Goal: Task Accomplishment & Management: Complete application form

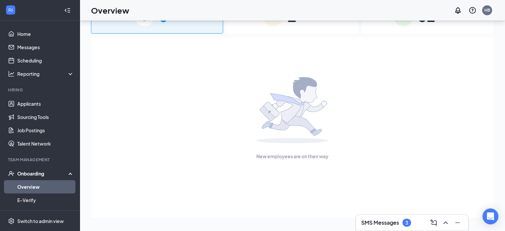
click at [197, 165] on div "New employees are on their way" at bounding box center [292, 119] width 388 height 162
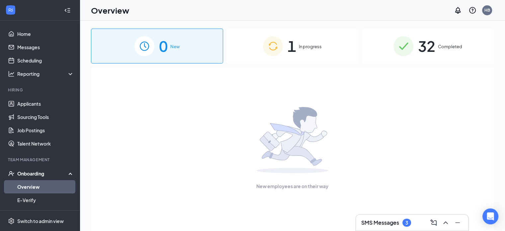
click at [293, 48] on span "1" at bounding box center [291, 46] width 9 height 23
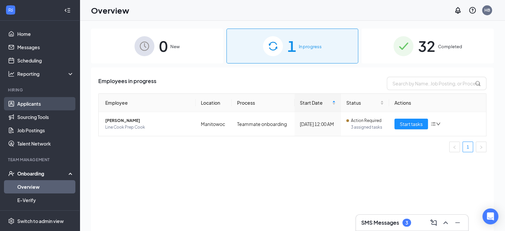
click at [29, 107] on link "Applicants" at bounding box center [45, 103] width 57 height 13
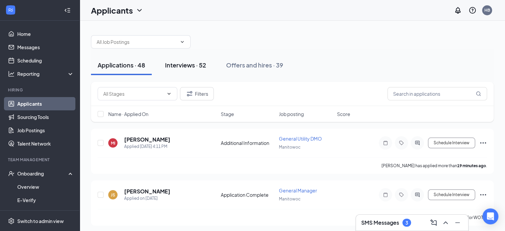
click at [185, 63] on div "Interviews · 52" at bounding box center [185, 65] width 41 height 8
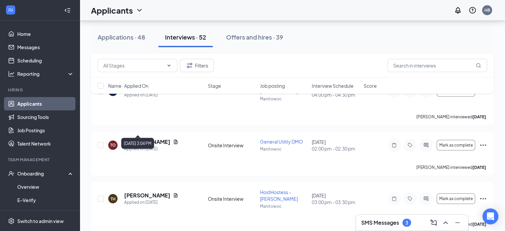
scroll to position [1827, 0]
click at [484, 194] on icon "Ellipses" at bounding box center [483, 198] width 8 height 8
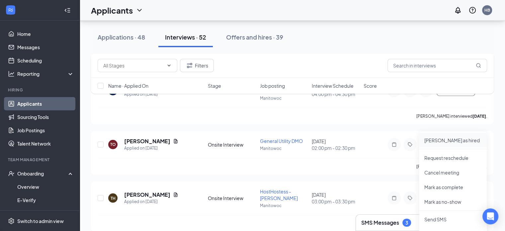
click at [437, 142] on p "[PERSON_NAME] as hired" at bounding box center [452, 140] width 57 height 7
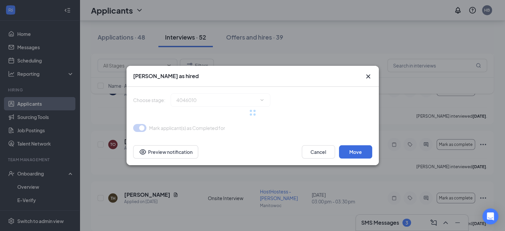
type input "Hiring Complete (final stage)"
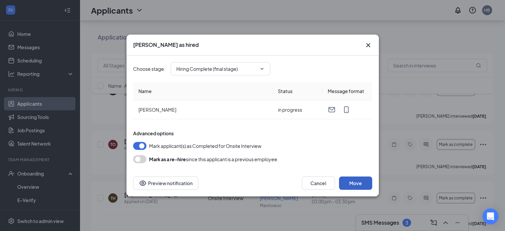
click at [356, 184] on button "Move" at bounding box center [355, 182] width 33 height 13
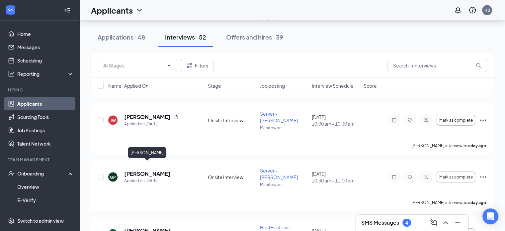
scroll to position [1311, 0]
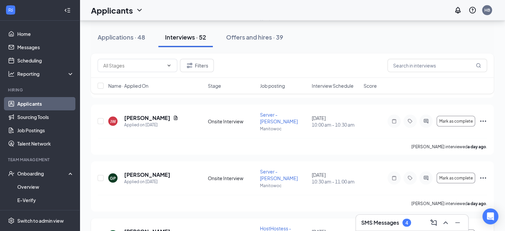
click at [482, 230] on icon "Ellipses" at bounding box center [483, 235] width 8 height 8
click at [445, 182] on p "[PERSON_NAME] as hired" at bounding box center [452, 183] width 57 height 7
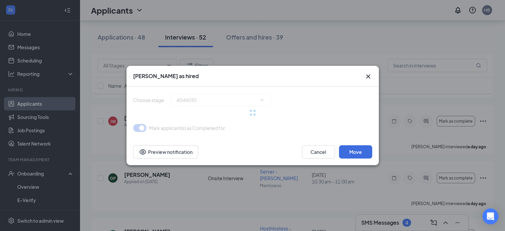
type input "Hiring Complete (final stage)"
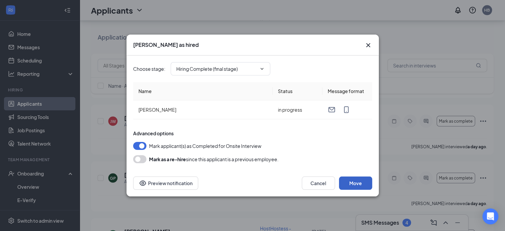
click at [346, 184] on button "Move" at bounding box center [355, 182] width 33 height 13
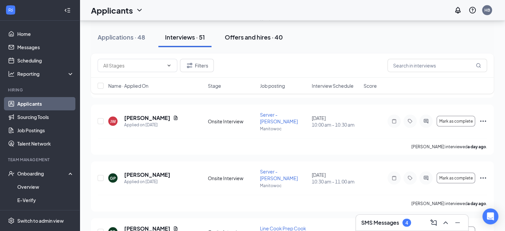
click at [264, 38] on div "Offers and hires · 40" at bounding box center [254, 37] width 58 height 8
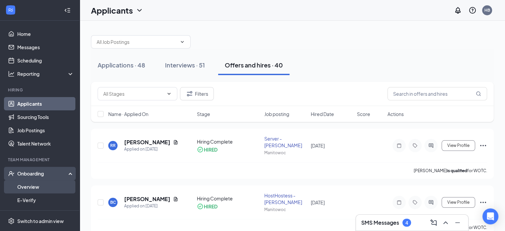
click at [26, 187] on link "Overview" at bounding box center [45, 186] width 57 height 13
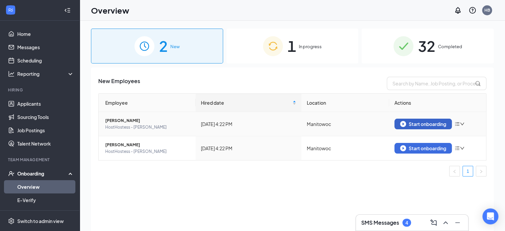
click at [424, 122] on div "Start onboarding" at bounding box center [423, 124] width 46 height 6
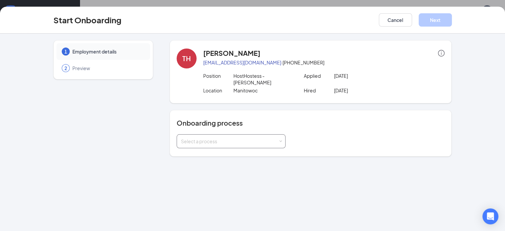
click at [181, 134] on div "Select a process" at bounding box center [231, 140] width 100 height 13
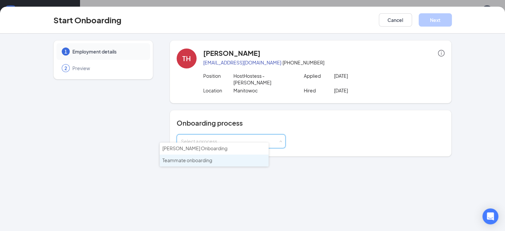
click at [171, 160] on span "Teammate onboarding" at bounding box center [187, 160] width 50 height 6
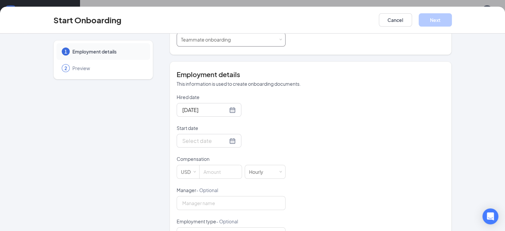
scroll to position [105, 0]
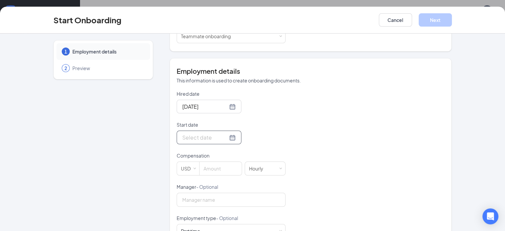
click at [182, 133] on input "Start date" at bounding box center [204, 137] width 45 height 8
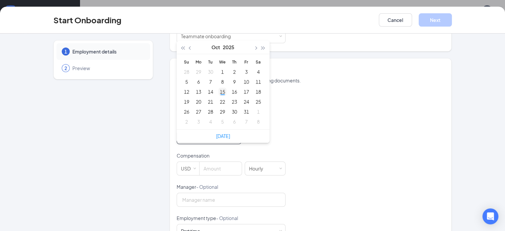
click at [218, 88] on div "15" at bounding box center [222, 92] width 8 height 8
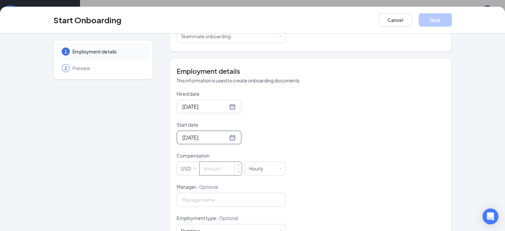
type input "[DATE]"
click at [200, 162] on input at bounding box center [221, 168] width 42 height 13
type input "12"
click at [199, 193] on input "Manager - Optional" at bounding box center [231, 200] width 109 height 14
type input "[PERSON_NAME]"
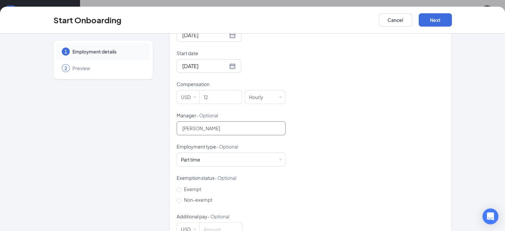
scroll to position [177, 0]
click at [177, 198] on input "Non-exempt" at bounding box center [179, 200] width 5 height 5
radio input "true"
click at [452, 25] on button "Next" at bounding box center [435, 19] width 33 height 13
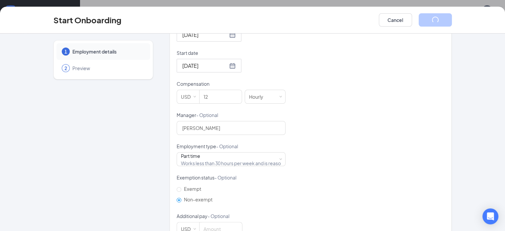
scroll to position [3, 0]
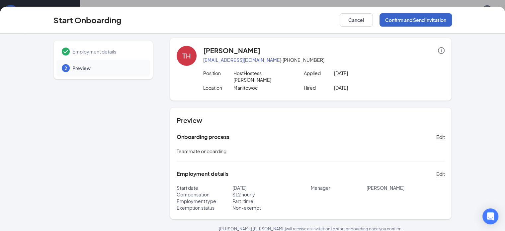
click at [446, 20] on button "Confirm and Send Invitation" at bounding box center [415, 19] width 72 height 13
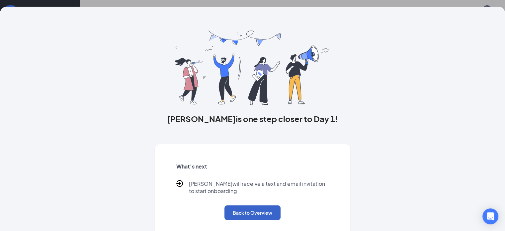
click at [242, 216] on button "Back to Overview" at bounding box center [252, 212] width 56 height 15
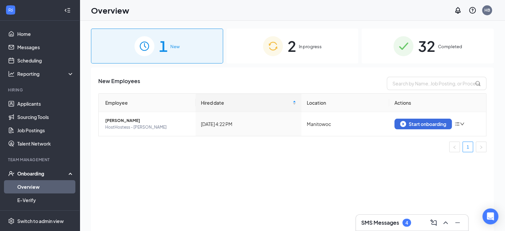
scroll to position [0, 0]
click at [422, 122] on div "Start onboarding" at bounding box center [423, 124] width 46 height 6
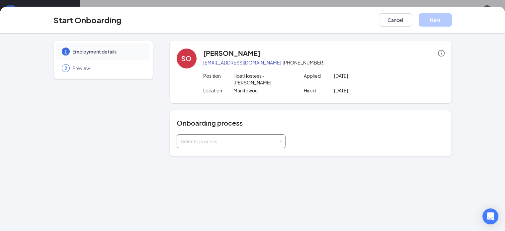
click at [190, 138] on div "Select a process" at bounding box center [229, 141] width 97 height 7
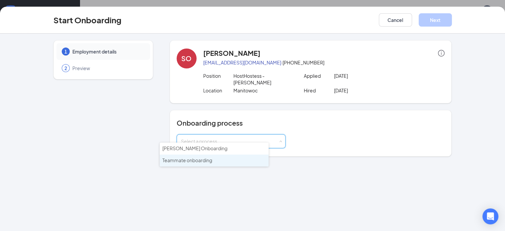
click at [190, 159] on span "Teammate onboarding" at bounding box center [187, 160] width 50 height 6
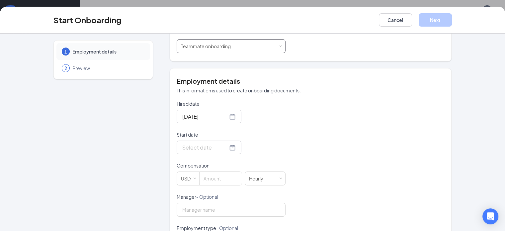
scroll to position [97, 0]
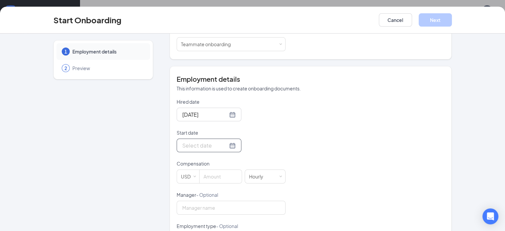
click at [177, 139] on div at bounding box center [209, 145] width 65 height 14
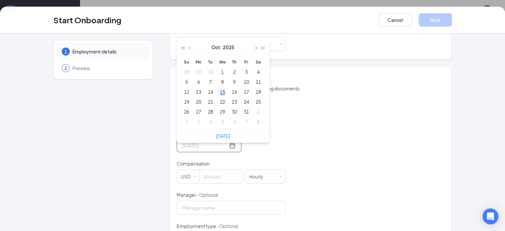
type input "[DATE]"
click at [218, 88] on div "15" at bounding box center [222, 92] width 8 height 8
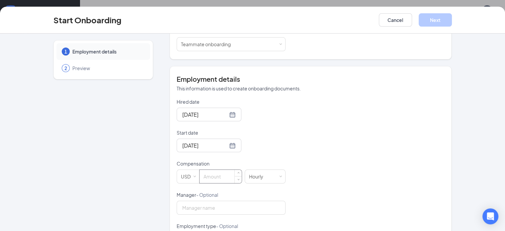
click at [200, 170] on input at bounding box center [221, 176] width 42 height 13
type input "12"
click at [177, 205] on input "Manager - Optional" at bounding box center [231, 208] width 109 height 14
type input "[PERSON_NAME]"
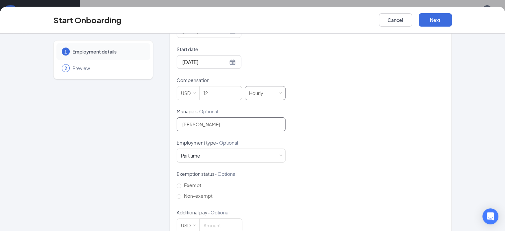
scroll to position [189, 0]
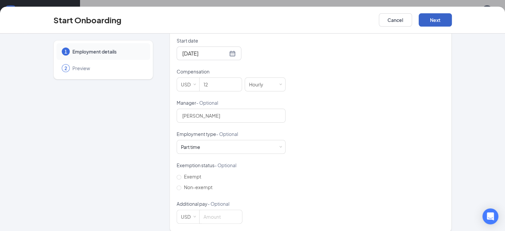
click at [452, 17] on button "Next" at bounding box center [435, 19] width 33 height 13
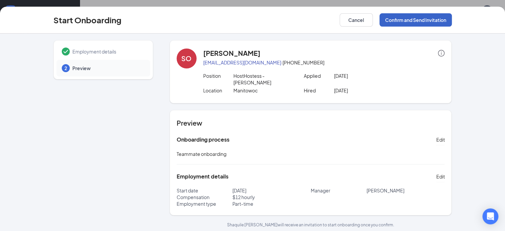
click at [452, 17] on button "Confirm and Send Invitation" at bounding box center [415, 19] width 72 height 13
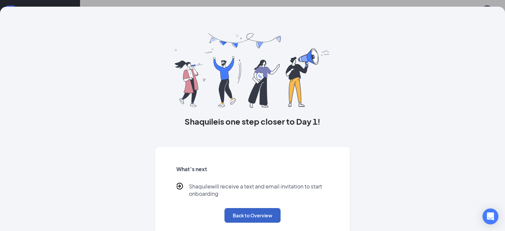
click at [247, 221] on button "Back to Overview" at bounding box center [252, 215] width 56 height 15
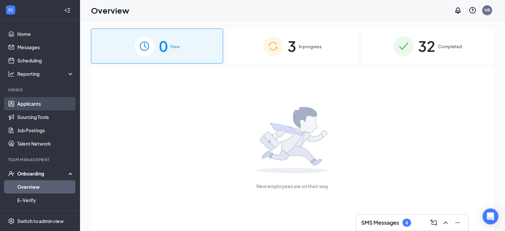
click at [30, 101] on link "Applicants" at bounding box center [45, 103] width 57 height 13
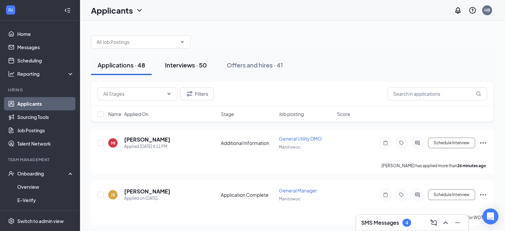
click at [194, 63] on div "Interviews · 50" at bounding box center [186, 65] width 42 height 8
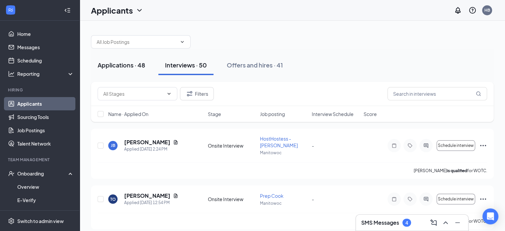
click at [117, 63] on div "Applications · 48" at bounding box center [121, 65] width 47 height 8
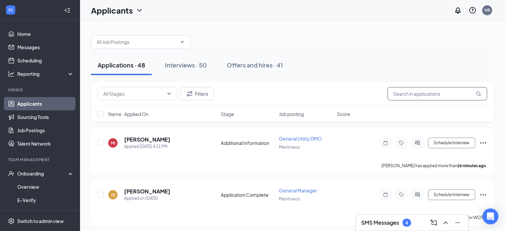
click at [426, 95] on input "text" at bounding box center [437, 93] width 100 height 13
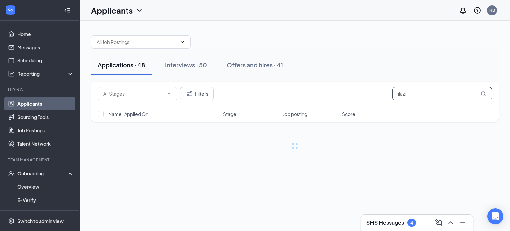
type input "ilazi"
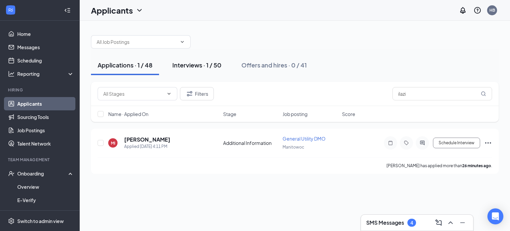
click at [210, 59] on button "Interviews · 1 / 50" at bounding box center [197, 65] width 62 height 20
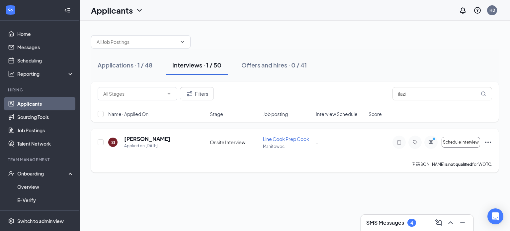
click at [489, 141] on icon "Ellipses" at bounding box center [488, 142] width 8 height 8
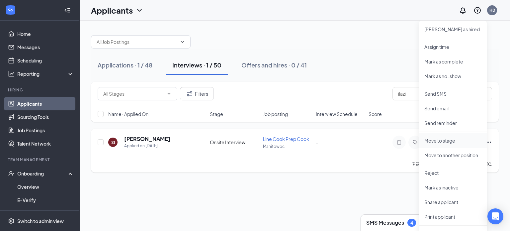
click at [443, 140] on p "Move to stage" at bounding box center [452, 140] width 57 height 7
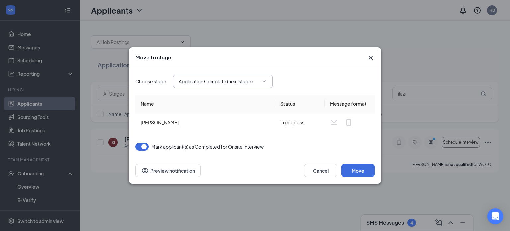
click at [221, 80] on input "Application Complete (next stage)" at bounding box center [219, 81] width 80 height 7
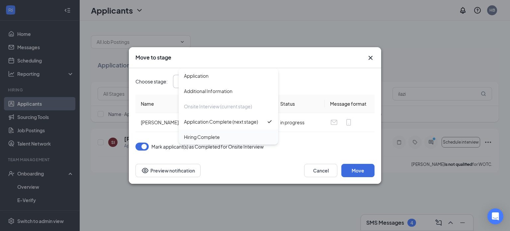
click at [220, 133] on div "Hiring Complete" at bounding box center [202, 136] width 36 height 7
type input "Hiring Complete"
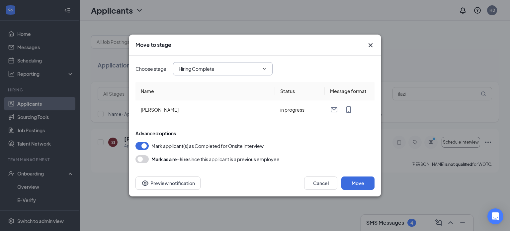
click at [242, 69] on input "Hiring Complete" at bounding box center [219, 68] width 80 height 7
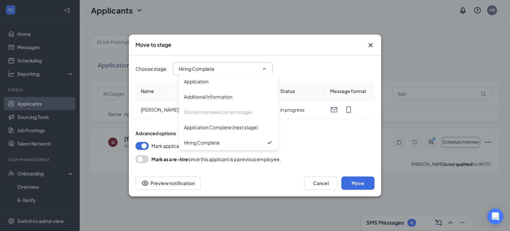
click at [242, 69] on input "Hiring Complete" at bounding box center [219, 68] width 80 height 7
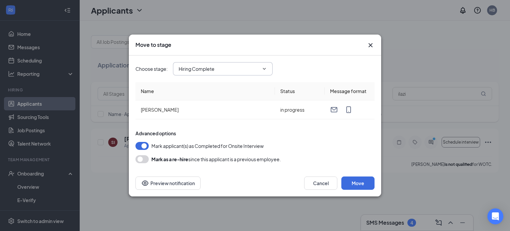
click at [242, 69] on input "Hiring Complete" at bounding box center [219, 68] width 80 height 7
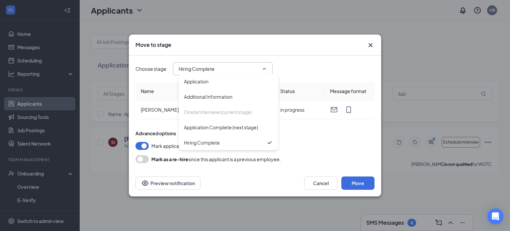
click at [242, 69] on input "Hiring Complete" at bounding box center [219, 68] width 80 height 7
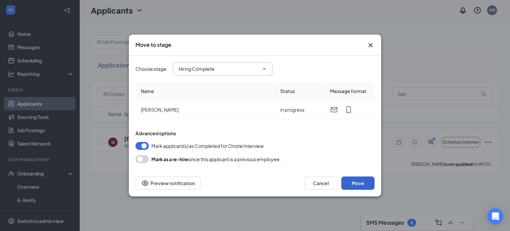
click at [352, 183] on button "Move" at bounding box center [357, 182] width 33 height 13
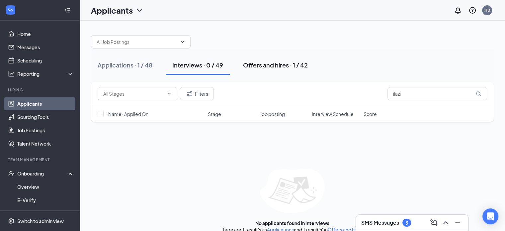
click at [291, 65] on div "Offers and hires · 1 / 42" at bounding box center [275, 65] width 65 height 8
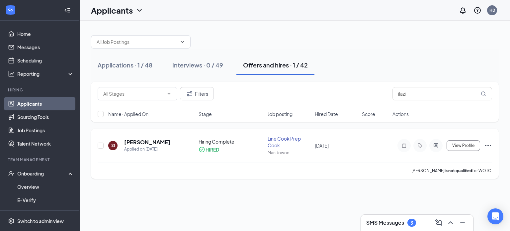
click at [487, 143] on icon "Ellipses" at bounding box center [488, 145] width 8 height 8
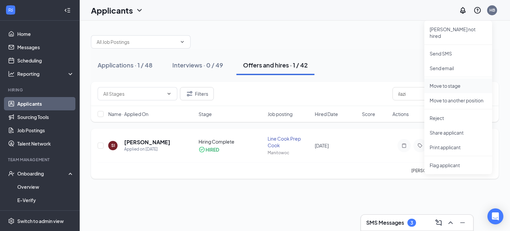
click at [453, 82] on p "Move to stage" at bounding box center [458, 85] width 57 height 7
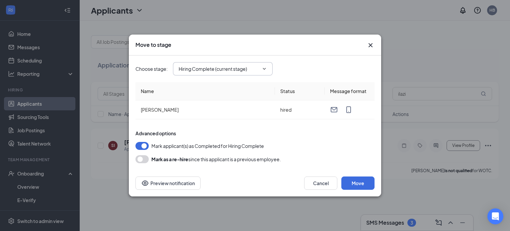
click at [230, 64] on span "Hiring Complete (current stage)" at bounding box center [223, 68] width 100 height 13
click at [231, 66] on input "Hiring Complete (current stage)" at bounding box center [219, 68] width 80 height 7
click at [368, 45] on icon "Cross" at bounding box center [371, 45] width 8 height 8
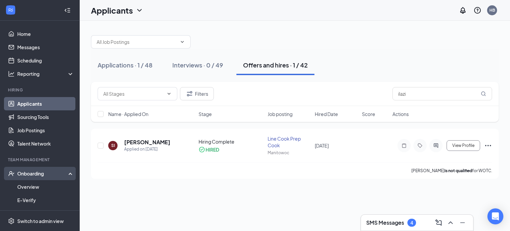
click at [29, 170] on div "Onboarding" at bounding box center [42, 173] width 51 height 7
click at [31, 185] on link "Overview" at bounding box center [45, 186] width 57 height 13
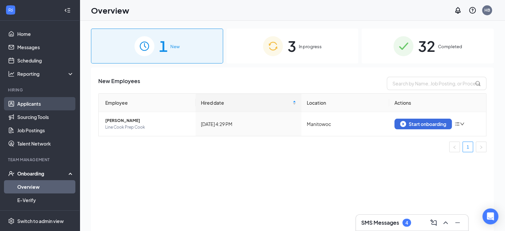
click at [27, 106] on link "Applicants" at bounding box center [45, 103] width 57 height 13
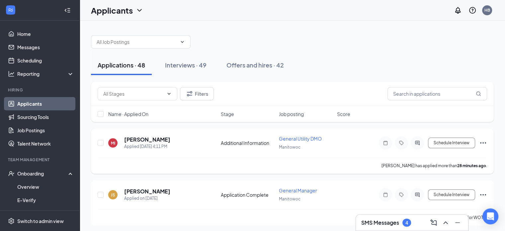
click at [481, 140] on icon "Ellipses" at bounding box center [483, 143] width 8 height 8
click at [39, 175] on div "Onboarding" at bounding box center [42, 173] width 51 height 7
click at [32, 170] on div "Onboarding" at bounding box center [42, 173] width 51 height 7
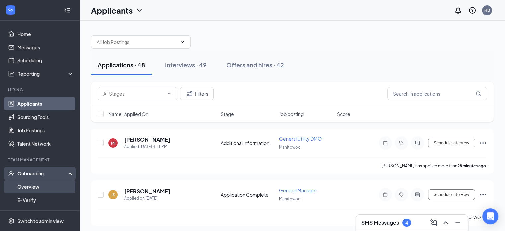
click at [31, 187] on link "Overview" at bounding box center [45, 186] width 57 height 13
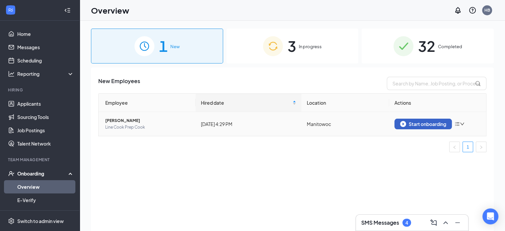
click at [420, 125] on div "Start onboarding" at bounding box center [423, 124] width 46 height 6
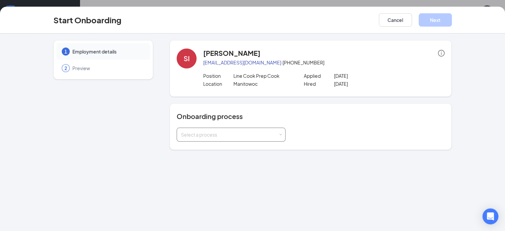
click at [216, 133] on div "Select a process" at bounding box center [229, 134] width 97 height 7
click at [204, 148] on span "[PERSON_NAME] Onboarding" at bounding box center [194, 148] width 65 height 6
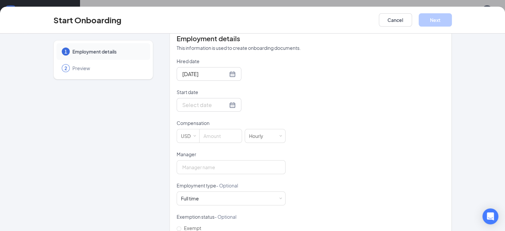
scroll to position [134, 0]
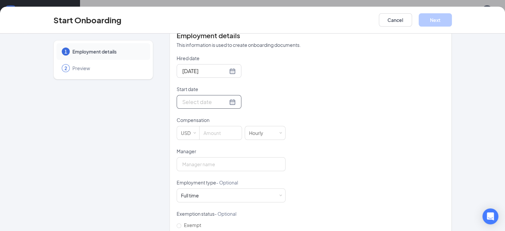
click at [208, 102] on div at bounding box center [208, 102] width 53 height 8
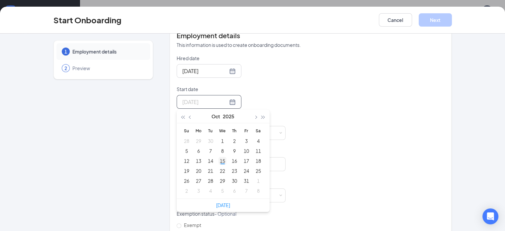
type input "[DATE]"
click at [218, 159] on div "15" at bounding box center [222, 161] width 8 height 8
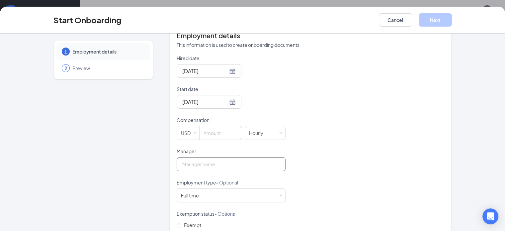
click at [188, 163] on input "Manager" at bounding box center [231, 164] width 109 height 14
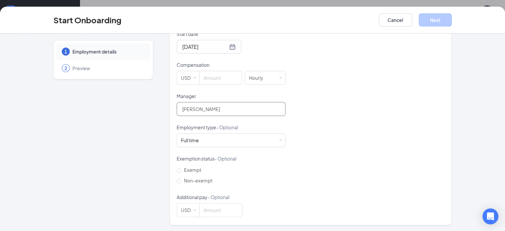
scroll to position [189, 0]
type input "[PERSON_NAME]"
click at [256, 136] on div "Full time Works 30+ hours per week and is reasonably expected to work" at bounding box center [231, 140] width 100 height 13
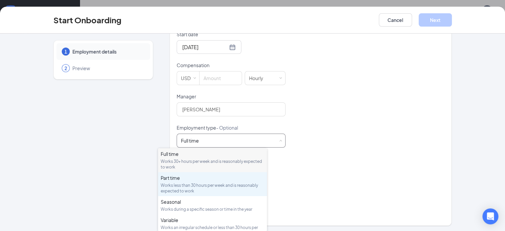
click at [183, 181] on div "Part time Works less than 30 hours per week and is reasonably expected to work" at bounding box center [213, 183] width 104 height 19
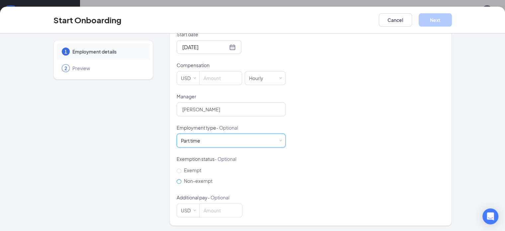
click at [181, 178] on span "Non-exempt" at bounding box center [198, 181] width 34 height 6
click at [177, 179] on input "Non-exempt" at bounding box center [179, 181] width 5 height 5
radio input "true"
click at [203, 74] on input at bounding box center [221, 77] width 42 height 13
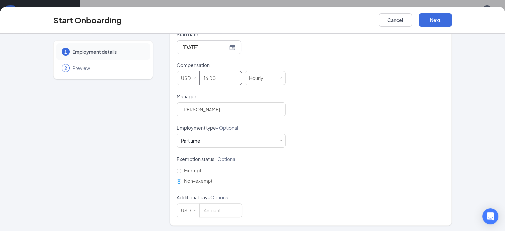
type input "16"
click at [286, 91] on div "Hired date [DATE] Start date [DATE] [DATE] Su Mo Tu We Th Fr Sa 28 29 30 1 2 3 …" at bounding box center [311, 108] width 268 height 217
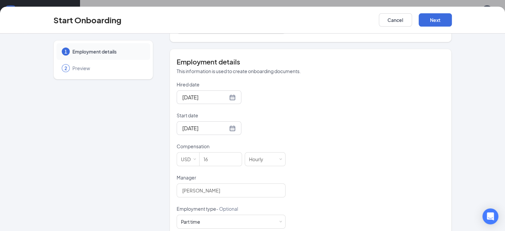
scroll to position [106, 0]
click at [452, 19] on button "Next" at bounding box center [435, 19] width 33 height 13
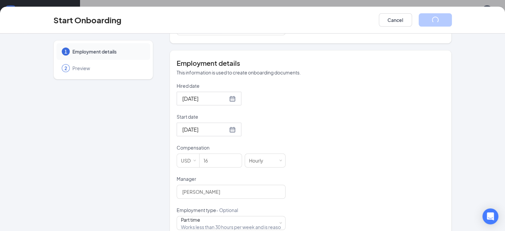
scroll to position [3, 0]
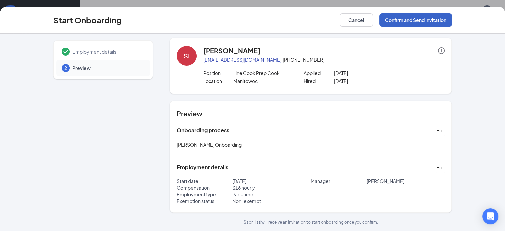
click at [452, 20] on button "Confirm and Send Invitation" at bounding box center [415, 19] width 72 height 13
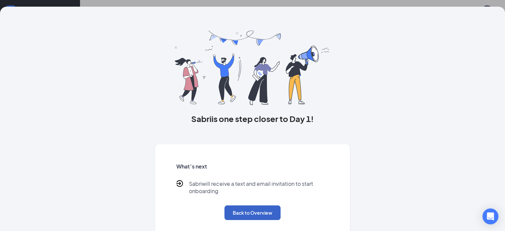
click at [250, 218] on button "Back to Overview" at bounding box center [252, 212] width 56 height 15
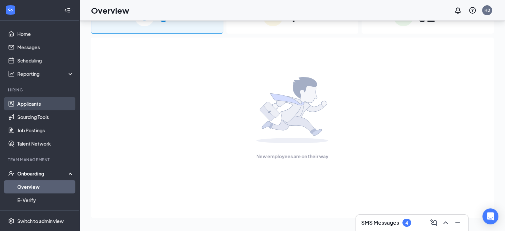
click at [30, 102] on link "Applicants" at bounding box center [45, 103] width 57 height 13
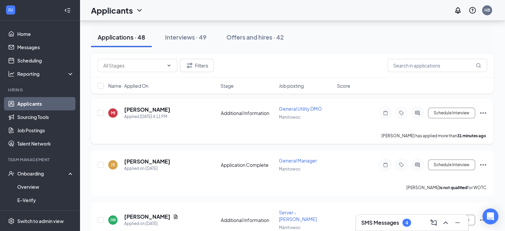
click at [481, 112] on icon "Ellipses" at bounding box center [483, 112] width 6 height 1
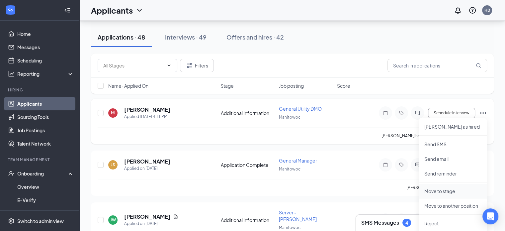
click at [446, 189] on p "Move to stage" at bounding box center [452, 191] width 57 height 7
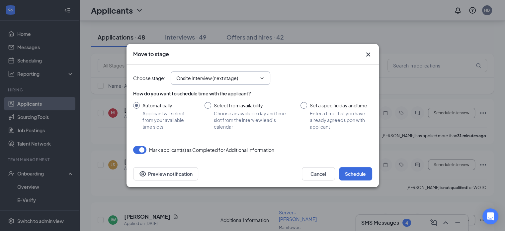
click at [226, 80] on input "Onsite Interview (next stage)" at bounding box center [216, 77] width 80 height 7
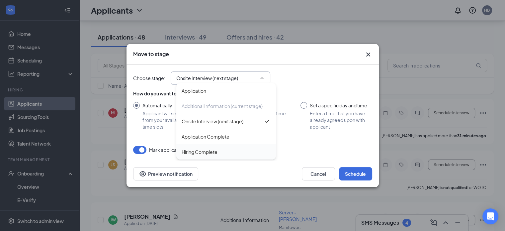
click at [222, 148] on div "Hiring Complete" at bounding box center [226, 151] width 89 height 7
type input "Hiring Complete"
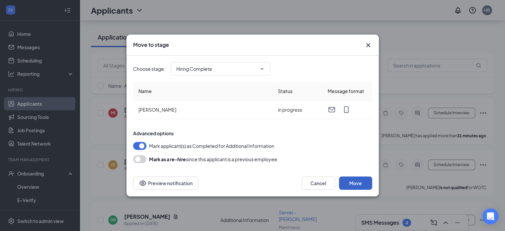
click at [363, 182] on button "Move" at bounding box center [355, 182] width 33 height 13
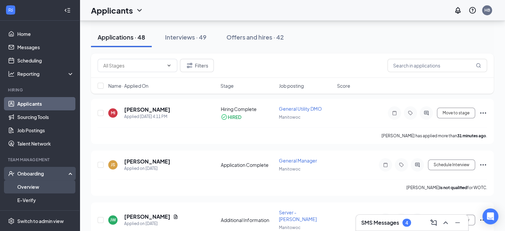
click at [35, 183] on link "Overview" at bounding box center [45, 186] width 57 height 13
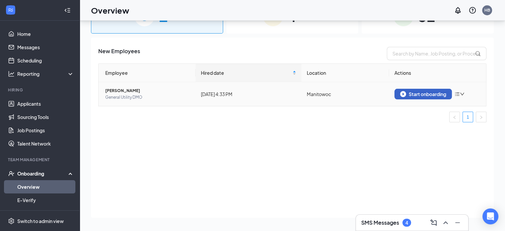
click at [416, 94] on div "Start onboarding" at bounding box center [423, 94] width 46 height 6
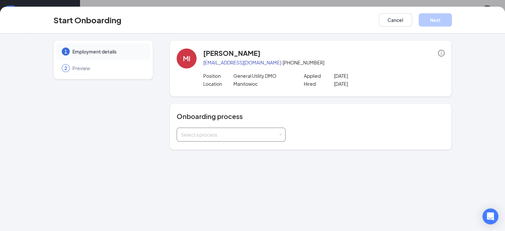
click at [252, 129] on div "Select a process" at bounding box center [231, 134] width 100 height 13
click at [227, 147] on li "[PERSON_NAME] Onboarding" at bounding box center [214, 149] width 109 height 12
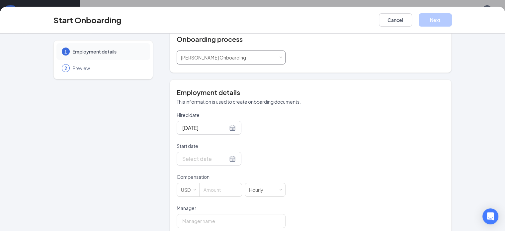
scroll to position [80, 0]
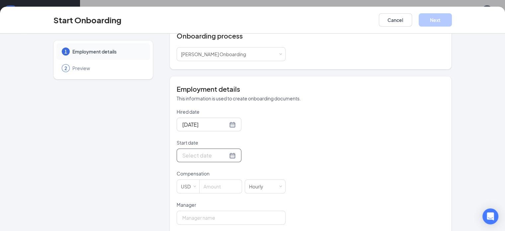
click at [208, 154] on div at bounding box center [208, 155] width 53 height 8
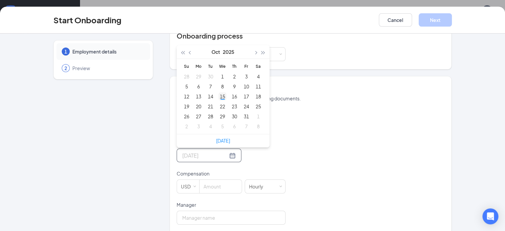
type input "[DATE]"
click at [218, 94] on div "15" at bounding box center [222, 96] width 8 height 8
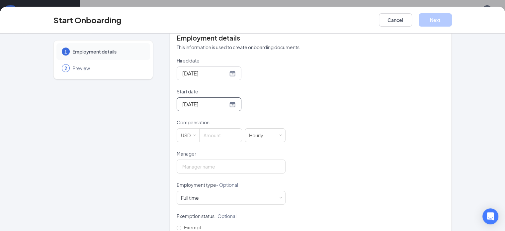
scroll to position [132, 0]
click at [209, 129] on input at bounding box center [221, 134] width 42 height 13
type input "14"
click at [223, 162] on input "Manager" at bounding box center [231, 166] width 109 height 14
type input "[PERSON_NAME]"
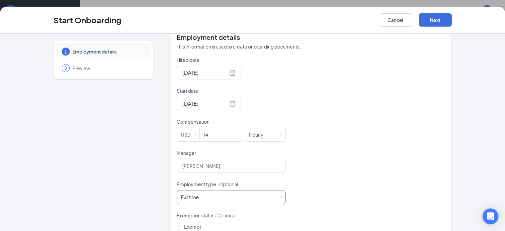
click at [248, 199] on div "Full time Works 30+ hours per week and is reasonably expected to work" at bounding box center [231, 196] width 100 height 13
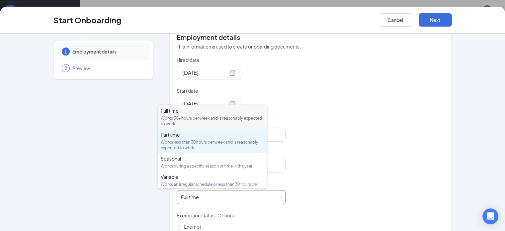
click at [203, 139] on div "Works less than 30 hours per week and is reasonably expected to work" at bounding box center [213, 144] width 104 height 11
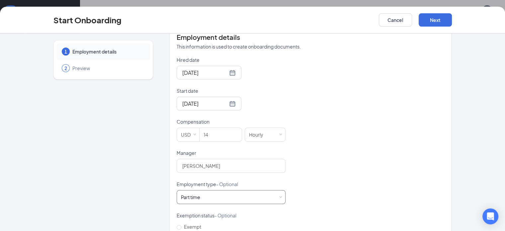
scroll to position [189, 0]
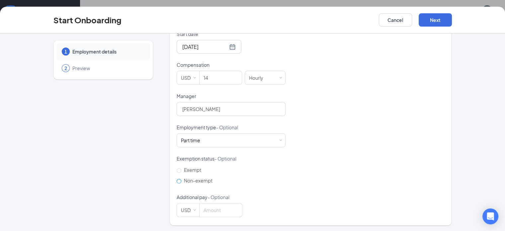
click at [177, 180] on input "Non-exempt" at bounding box center [179, 181] width 5 height 5
radio input "true"
click at [452, 19] on button "Next" at bounding box center [435, 19] width 33 height 13
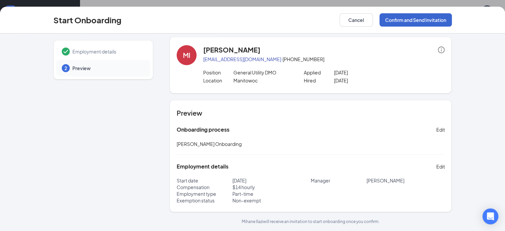
scroll to position [3, 0]
click at [452, 19] on button "Confirm and Send Invitation" at bounding box center [415, 19] width 72 height 13
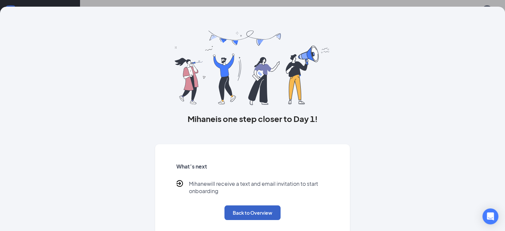
click at [238, 217] on button "Back to Overview" at bounding box center [252, 212] width 56 height 15
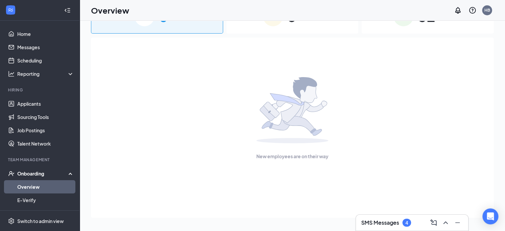
scroll to position [0, 0]
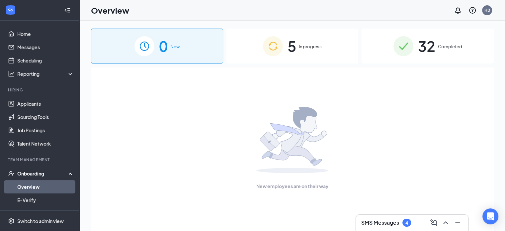
click at [308, 49] on span "In progress" at bounding box center [310, 46] width 23 height 7
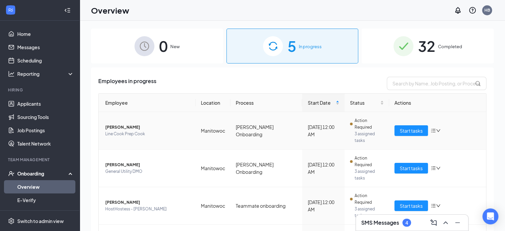
click at [118, 130] on span "Line Cook Prep Cook" at bounding box center [147, 133] width 85 height 7
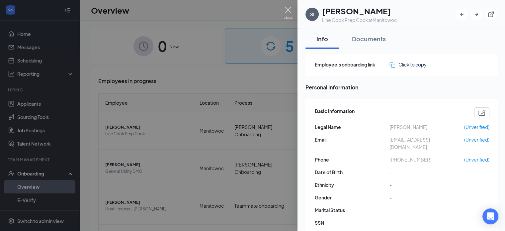
click at [285, 12] on img at bounding box center [288, 13] width 8 height 13
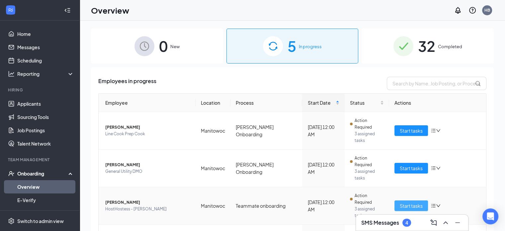
click at [409, 202] on span "Start tasks" at bounding box center [411, 205] width 23 height 7
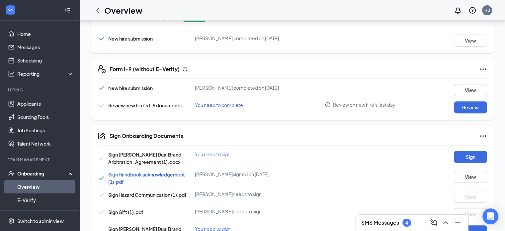
scroll to position [219, 0]
click at [479, 106] on button "Review" at bounding box center [470, 107] width 33 height 12
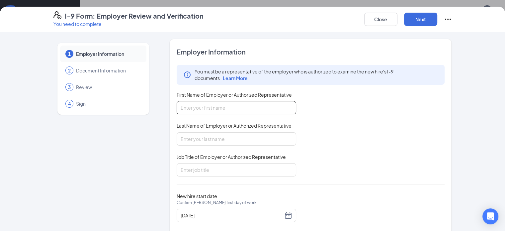
click at [254, 108] on input "First Name of Employer or Authorized Representative" at bounding box center [237, 107] width 120 height 13
type input "[PERSON_NAME]"
click at [208, 171] on input "Job Title of Employer or Authorized Representative" at bounding box center [237, 169] width 120 height 13
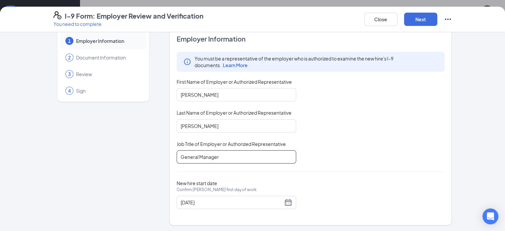
scroll to position [13, 0]
type input "General Manager"
click at [437, 21] on button "Next" at bounding box center [420, 19] width 33 height 13
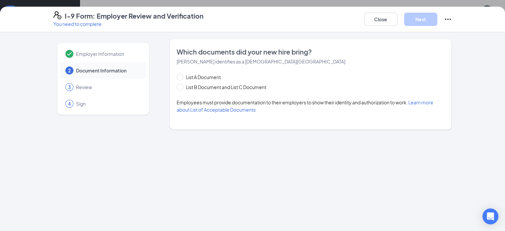
scroll to position [0, 0]
click at [183, 87] on span "List B Document and List C Document" at bounding box center [226, 86] width 86 height 7
click at [177, 87] on input "List B Document and List C Document" at bounding box center [179, 86] width 5 height 5
radio input "true"
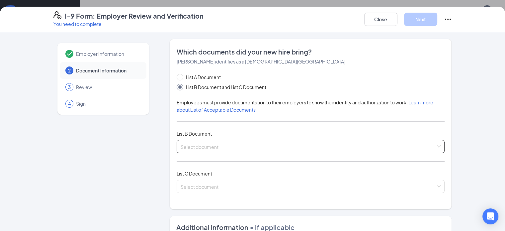
click at [195, 146] on input "search" at bounding box center [309, 145] width 256 height 10
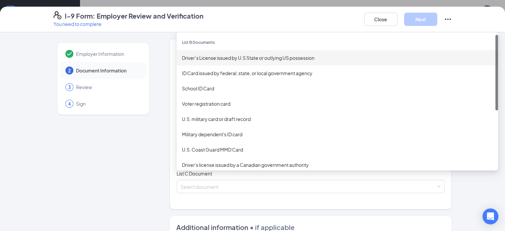
click at [196, 61] on div "Driver’s License issued by U.S State or outlying US possession" at bounding box center [337, 57] width 311 height 7
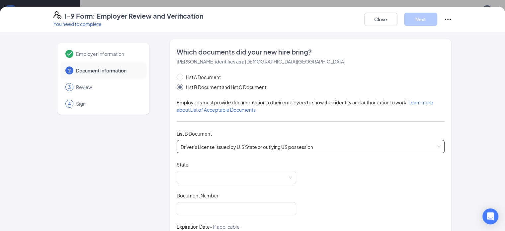
click at [196, 61] on span "[PERSON_NAME] identifies as a [DEMOGRAPHIC_DATA][GEOGRAPHIC_DATA]" at bounding box center [261, 61] width 169 height 6
click at [181, 178] on span at bounding box center [237, 177] width 112 height 13
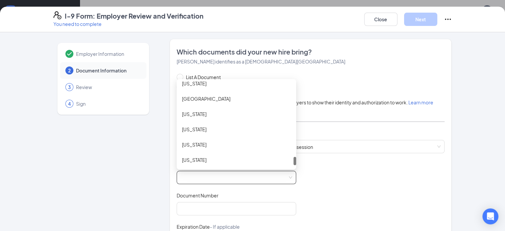
scroll to position [754, 0]
click at [182, 156] on div "[US_STATE]" at bounding box center [236, 159] width 109 height 7
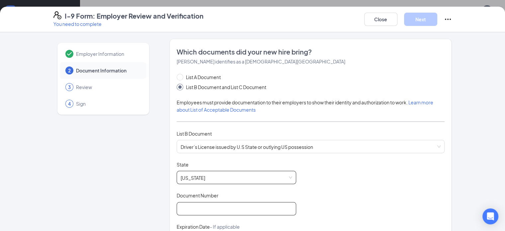
click at [187, 204] on input "Document Number" at bounding box center [237, 208] width 120 height 13
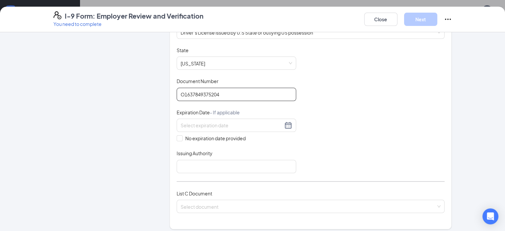
scroll to position [117, 0]
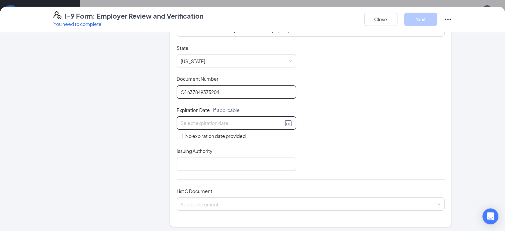
type input "O1637849375204"
click at [181, 119] on input at bounding box center [232, 122] width 102 height 7
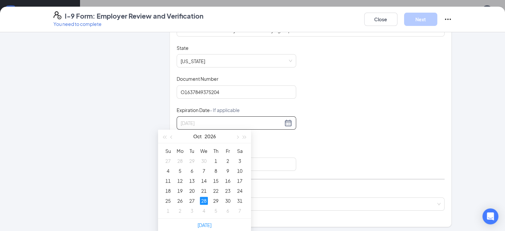
click at [207, 200] on div "28" at bounding box center [204, 201] width 8 height 8
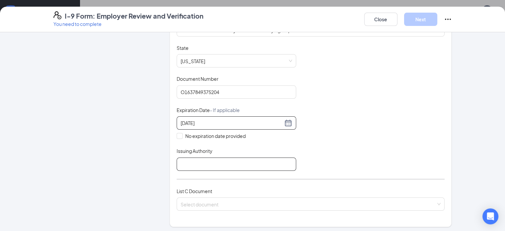
type input "[DATE]"
click at [177, 160] on input "Issuing Authority" at bounding box center [237, 163] width 120 height 13
type input "WI"
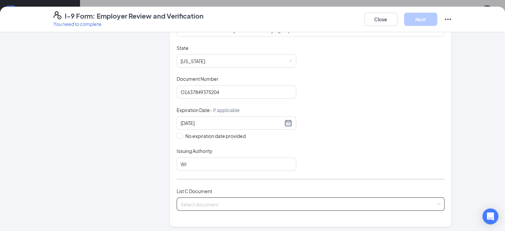
click at [194, 205] on input "search" at bounding box center [309, 203] width 256 height 10
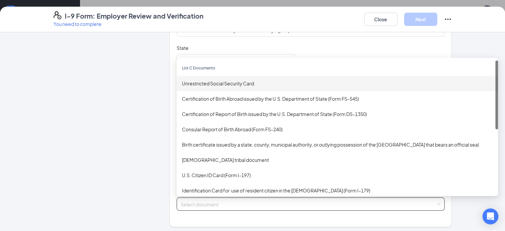
click at [205, 80] on div "Unrestricted Social Security Card" at bounding box center [337, 83] width 311 height 7
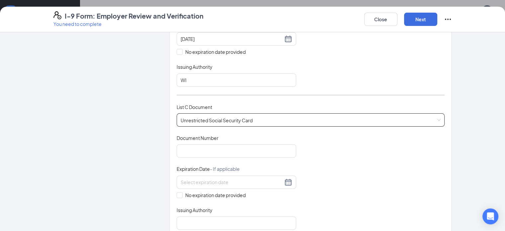
scroll to position [202, 0]
click at [186, 153] on input "Document Number" at bounding box center [237, 149] width 120 height 13
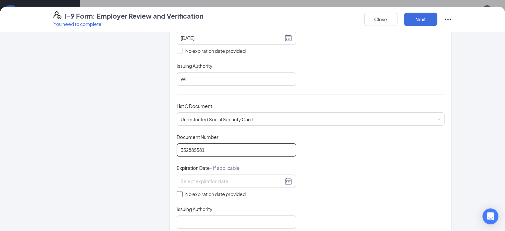
type input "352885581"
click at [177, 191] on input "No expiration date provided" at bounding box center [179, 193] width 5 height 5
checkbox input "true"
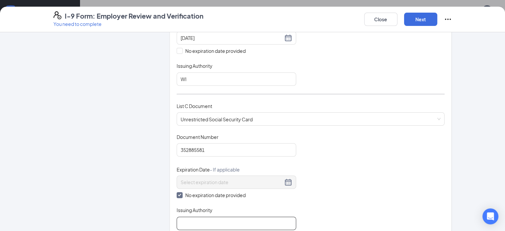
click at [177, 219] on input "Issuing Authority" at bounding box center [237, 222] width 120 height 13
type input "Social Security Administration"
click at [437, 20] on button "Next" at bounding box center [420, 19] width 33 height 13
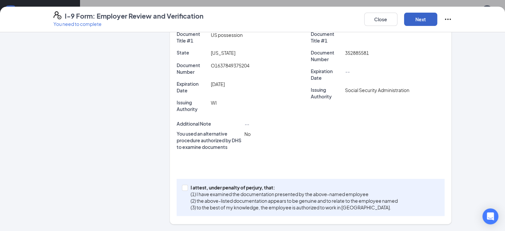
scroll to position [128, 0]
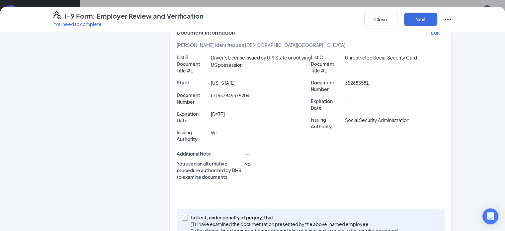
click at [182, 214] on span at bounding box center [185, 217] width 6 height 6
click at [182, 214] on input "I attest, under penalty of [PERSON_NAME], that: (1) I have examined the documen…" at bounding box center [184, 216] width 5 height 5
checkbox input "true"
click at [437, 24] on button "Next" at bounding box center [420, 19] width 33 height 13
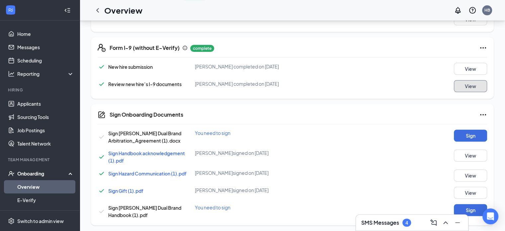
scroll to position [242, 0]
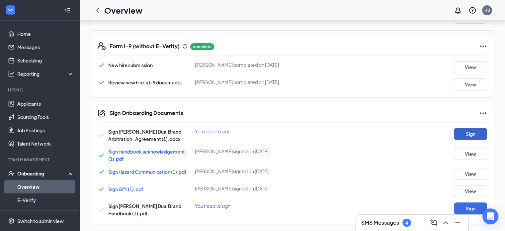
click at [468, 132] on button "Sign" at bounding box center [470, 134] width 33 height 12
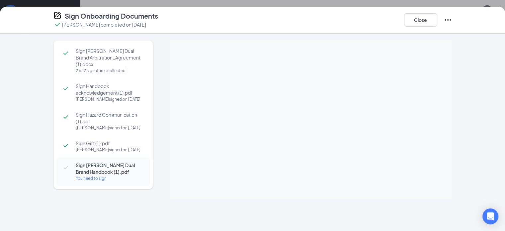
click at [492, 207] on div "Sign [PERSON_NAME] Dual Brand Arbitration_Agreement (1).docx 2 of 2 signatures …" at bounding box center [252, 132] width 505 height 197
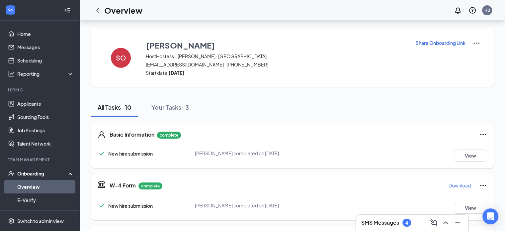
scroll to position [247, 0]
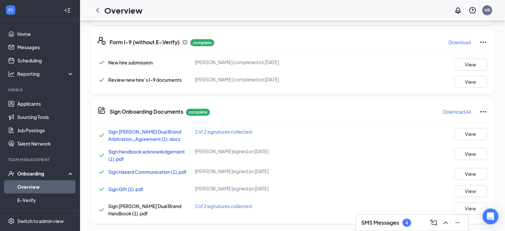
click at [25, 171] on div "Onboarding" at bounding box center [42, 173] width 51 height 7
click at [38, 170] on div "Onboarding" at bounding box center [42, 173] width 51 height 7
click at [34, 188] on link "Overview" at bounding box center [45, 186] width 57 height 13
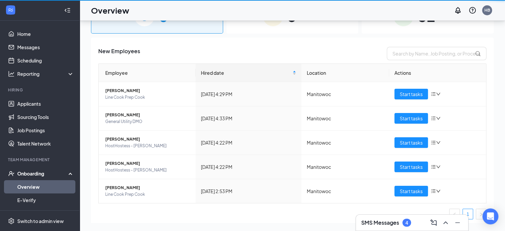
scroll to position [30, 0]
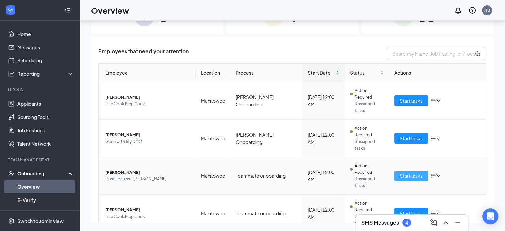
click at [411, 170] on button "Start tasks" at bounding box center [411, 175] width 34 height 11
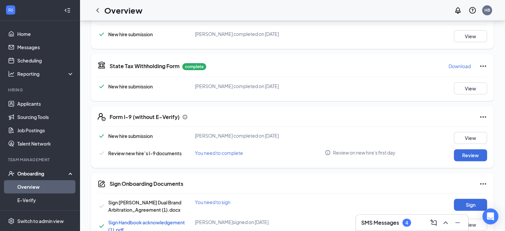
scroll to position [172, 0]
click at [462, 156] on button "Review" at bounding box center [470, 154] width 33 height 12
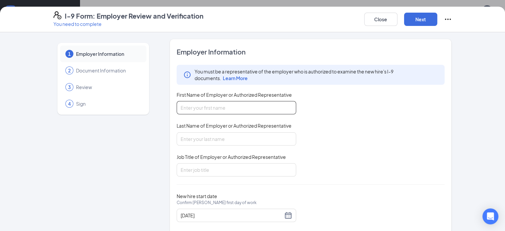
click at [242, 109] on input "First Name of Employer or Authorized Representative" at bounding box center [237, 107] width 120 height 13
type input "[PERSON_NAME]"
click at [186, 173] on input "Job Title of Employer or Authorized Representative" at bounding box center [237, 169] width 120 height 13
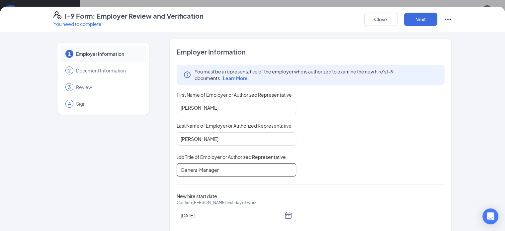
scroll to position [13, 0]
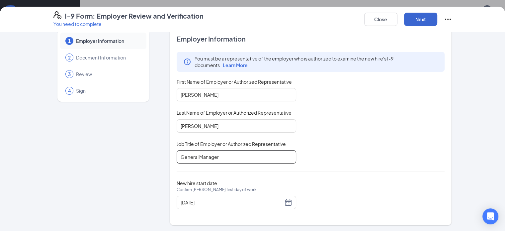
type input "General Manager"
click at [437, 18] on button "Next" at bounding box center [420, 19] width 33 height 13
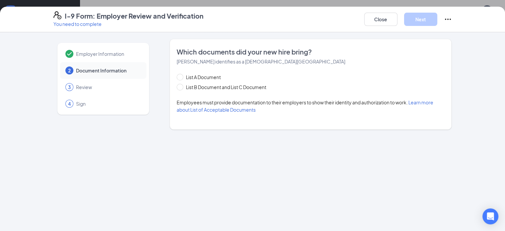
scroll to position [0, 0]
click at [198, 85] on span "List B Document and List C Document" at bounding box center [226, 86] width 86 height 7
click at [181, 85] on input "List B Document and List C Document" at bounding box center [179, 86] width 5 height 5
radio input "true"
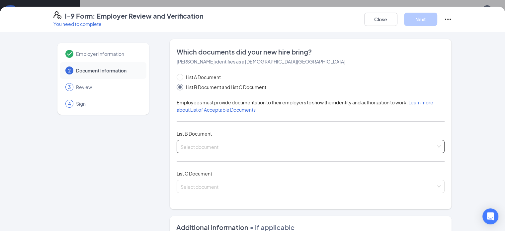
click at [179, 144] on div "Select document" at bounding box center [311, 146] width 268 height 13
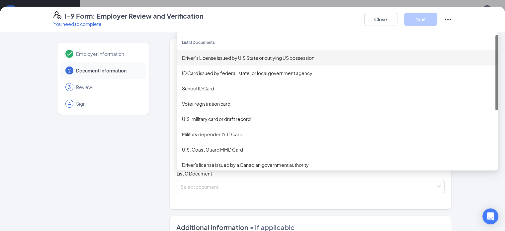
click at [199, 59] on div "Driver’s License issued by U.S State or outlying US possession" at bounding box center [337, 57] width 311 height 7
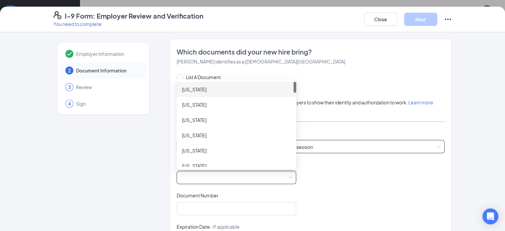
click at [181, 179] on span at bounding box center [237, 177] width 112 height 13
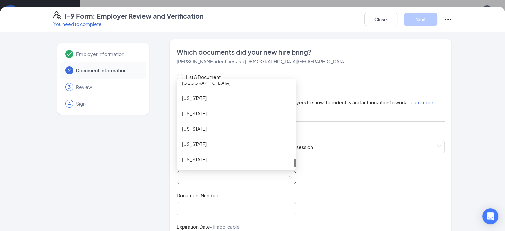
scroll to position [29, 0]
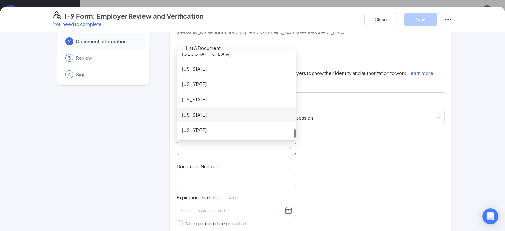
click at [186, 114] on div "[US_STATE]" at bounding box center [236, 114] width 109 height 7
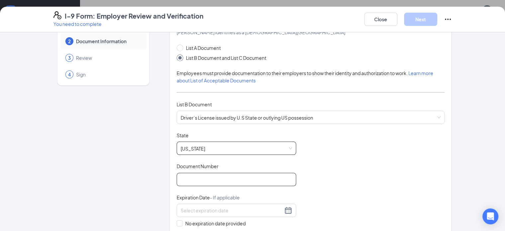
click at [185, 178] on input "Document Number" at bounding box center [237, 179] width 120 height 13
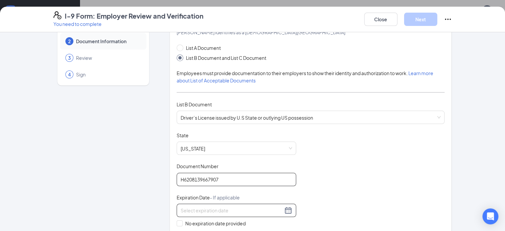
type input "H6208139667907"
click at [182, 204] on div at bounding box center [237, 210] width 120 height 13
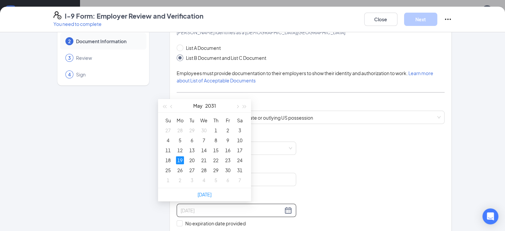
click at [179, 160] on div "19" at bounding box center [180, 160] width 8 height 8
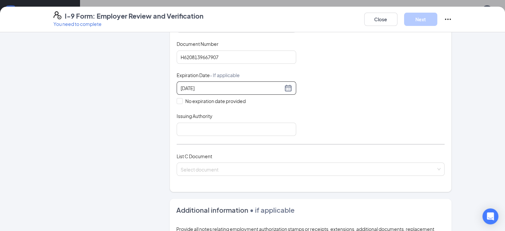
scroll to position [151, 0]
type input "[DATE]"
click at [177, 129] on input "Issuing Authority" at bounding box center [237, 129] width 120 height 13
type input "WI"
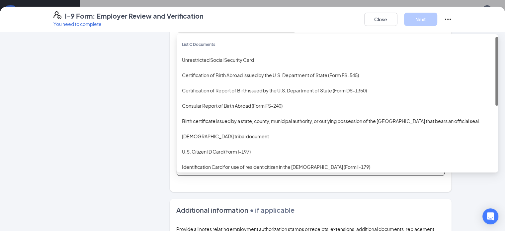
click at [195, 170] on input "search" at bounding box center [309, 168] width 256 height 10
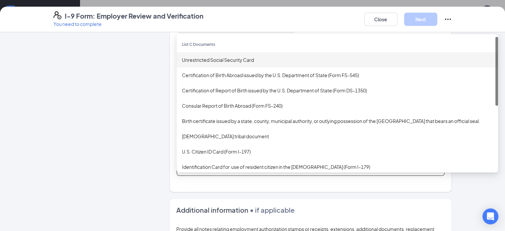
click at [195, 59] on div "Unrestricted Social Security Card" at bounding box center [337, 59] width 311 height 7
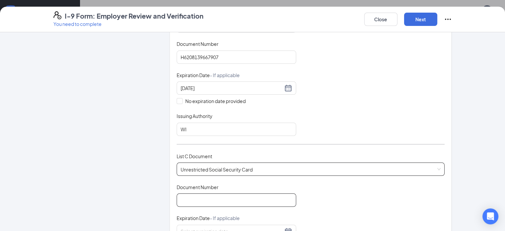
click at [181, 199] on input "Document Number" at bounding box center [237, 199] width 120 height 13
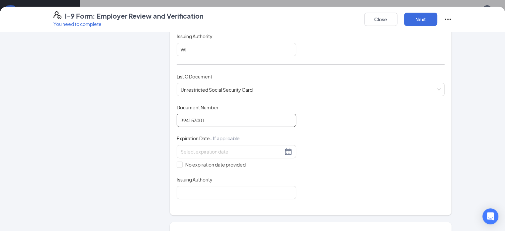
scroll to position [232, 0]
type input "394153001"
click at [177, 162] on input "No expiration date provided" at bounding box center [179, 163] width 5 height 5
checkbox input "true"
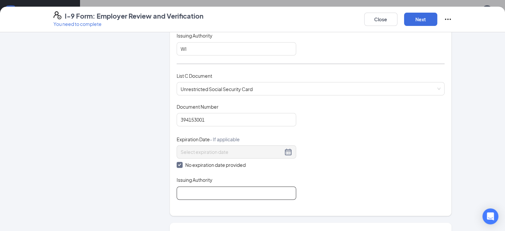
click at [185, 195] on input "Issuing Authority" at bounding box center [237, 192] width 120 height 13
type input "Social Security Administration"
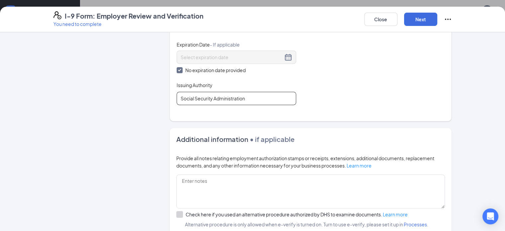
scroll to position [326, 0]
click at [437, 20] on button "Next" at bounding box center [420, 19] width 33 height 13
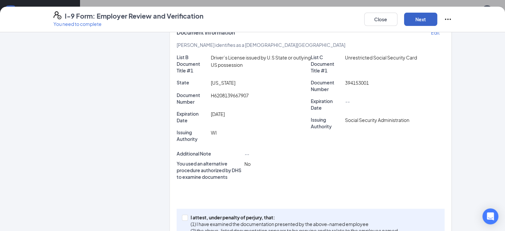
scroll to position [127, 0]
click at [182, 215] on input "I attest, under penalty of [PERSON_NAME], that: (1) I have examined the documen…" at bounding box center [184, 217] width 5 height 5
checkbox input "true"
click at [437, 19] on button "Next" at bounding box center [420, 19] width 33 height 13
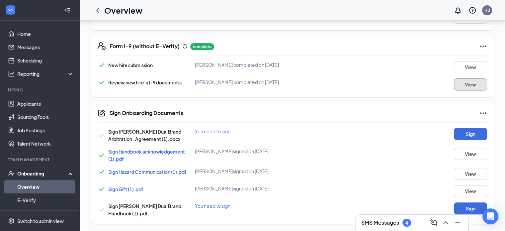
scroll to position [242, 0]
click at [464, 134] on button "Sign" at bounding box center [470, 134] width 33 height 12
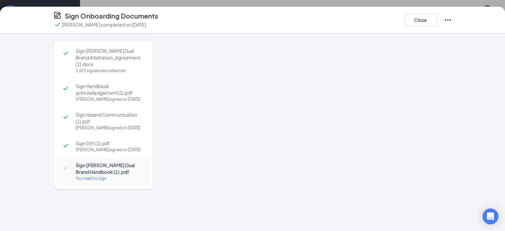
click at [323, 120] on div at bounding box center [311, 119] width 282 height 159
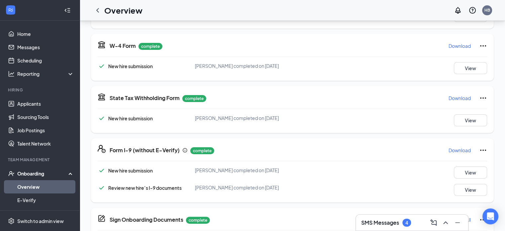
scroll to position [247, 0]
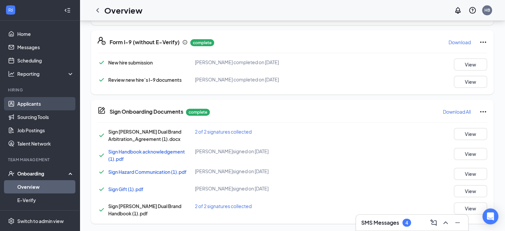
click at [24, 102] on link "Applicants" at bounding box center [45, 103] width 57 height 13
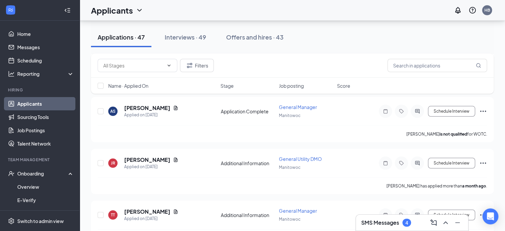
scroll to position [1876, 0]
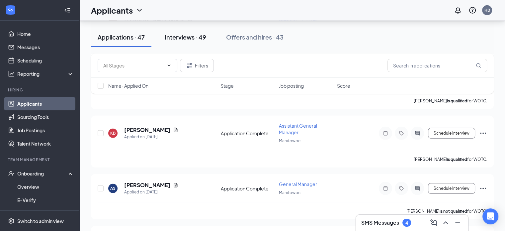
click at [180, 34] on div "Interviews · 49" at bounding box center [185, 37] width 41 height 8
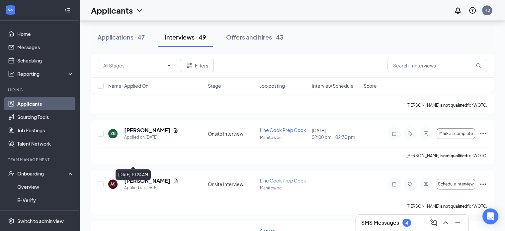
scroll to position [625, 0]
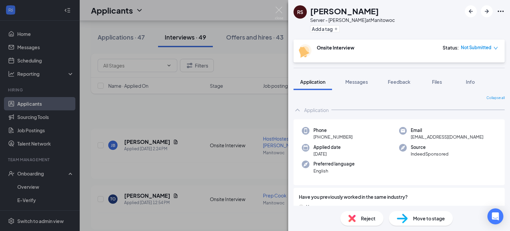
scroll to position [734, 0]
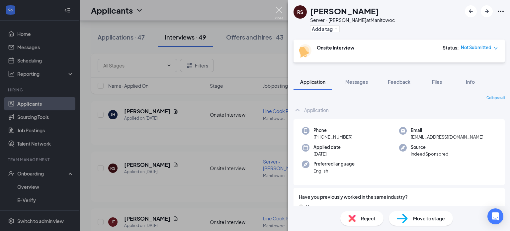
click at [280, 8] on img at bounding box center [279, 13] width 8 height 13
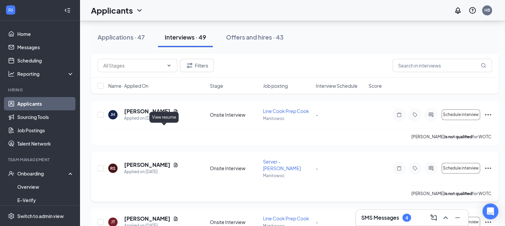
click at [173, 162] on icon "Document" at bounding box center [175, 164] width 5 height 5
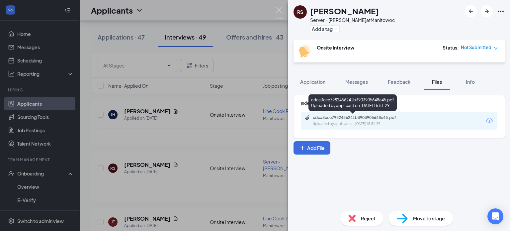
click at [336, 119] on div "cdca3cee7982456241b3903905648e45.pdf" at bounding box center [359, 117] width 93 height 5
